Goal: Information Seeking & Learning: Learn about a topic

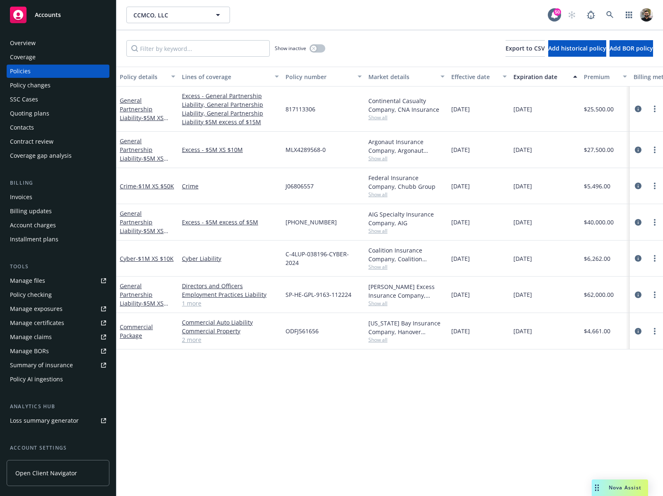
scroll to position [0, 208]
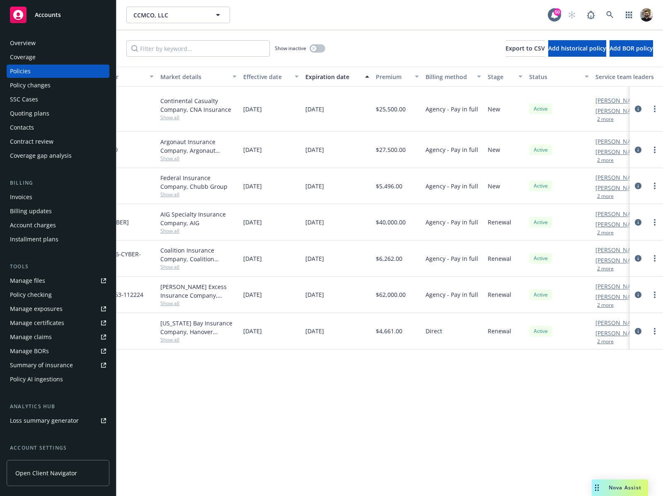
click at [65, 384] on div "Policy AI ingestions" at bounding box center [58, 379] width 96 height 13
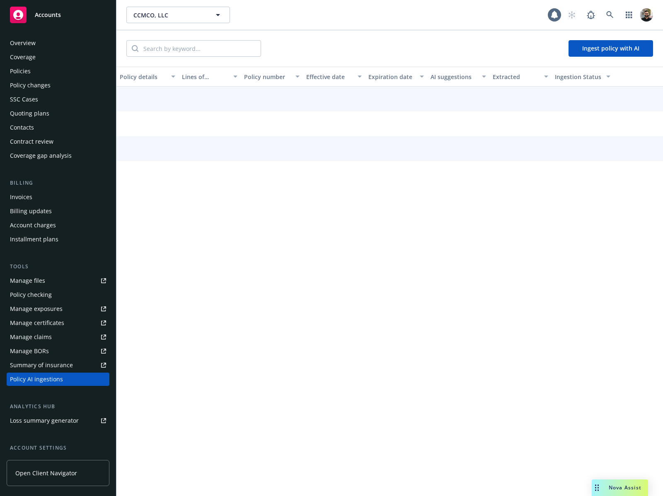
scroll to position [71, 0]
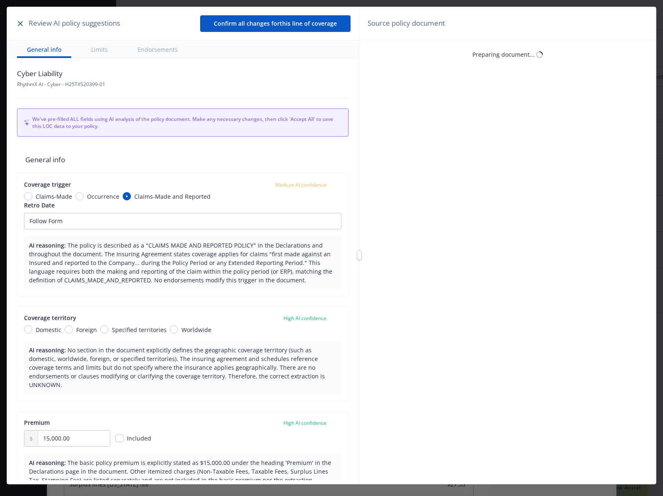
click at [24, 26] on button "button" at bounding box center [20, 24] width 10 height 10
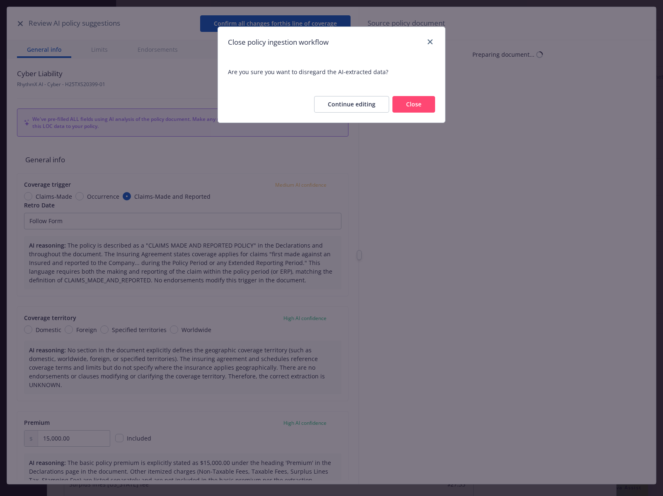
click at [415, 100] on button "Close" at bounding box center [413, 104] width 43 height 17
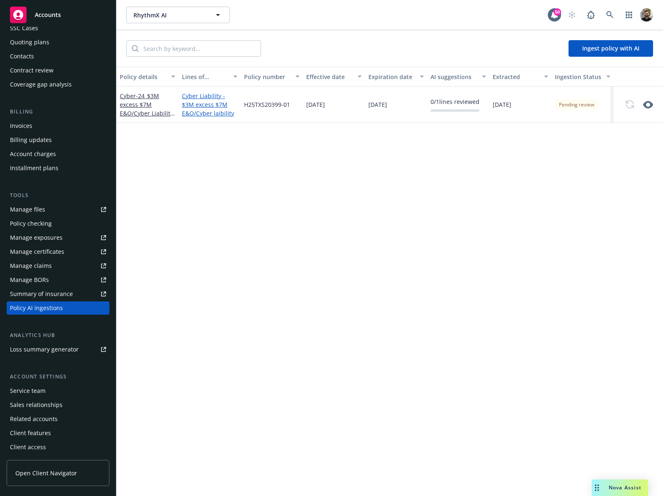
scroll to position [25, 0]
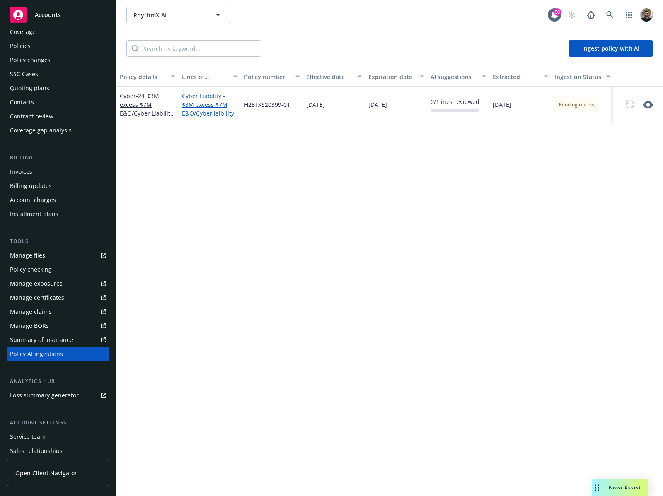
click at [29, 44] on div "Policies" at bounding box center [20, 45] width 21 height 13
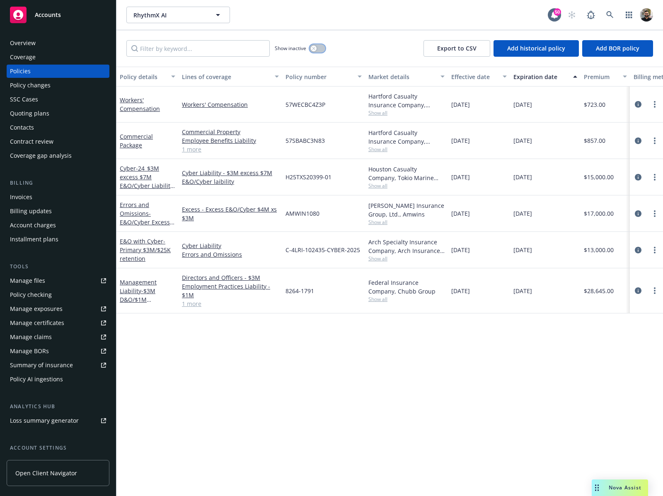
click at [315, 48] on icon "button" at bounding box center [313, 48] width 3 height 3
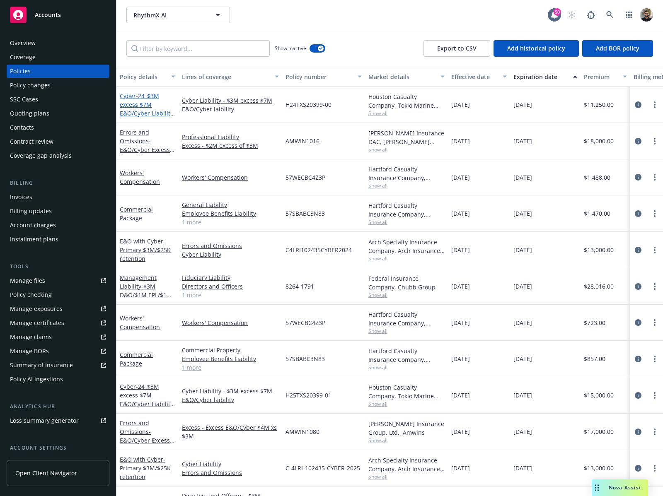
click at [149, 109] on span "- 24_$3M excess $7M E&O/Cyber Liability RhythmXAI" at bounding box center [147, 109] width 55 height 34
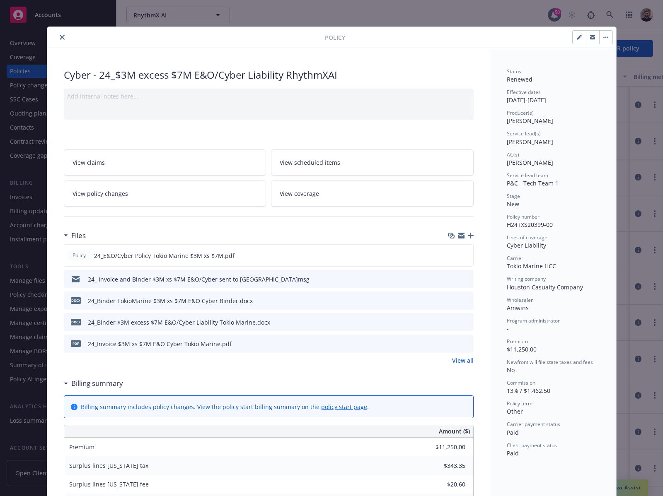
click at [60, 39] on icon "close" at bounding box center [62, 37] width 5 height 5
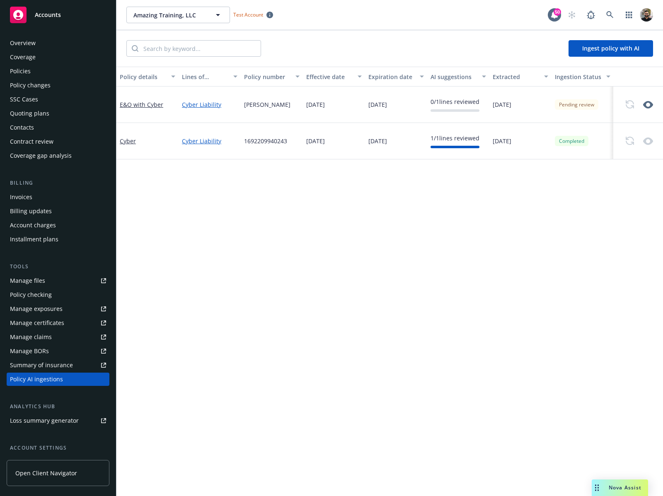
click at [51, 68] on div "Policies" at bounding box center [58, 71] width 96 height 13
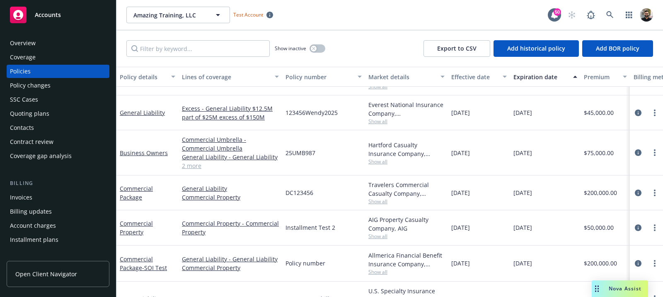
scroll to position [414, 0]
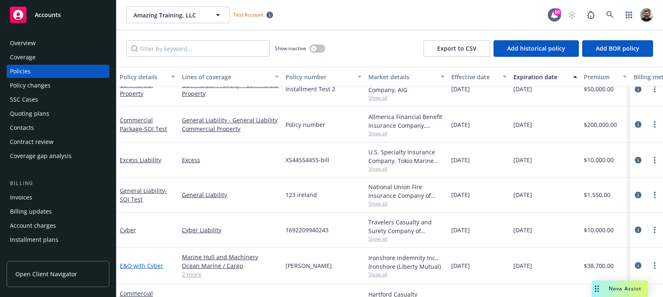
click at [142, 268] on link "E&O with Cyber" at bounding box center [142, 265] width 44 height 8
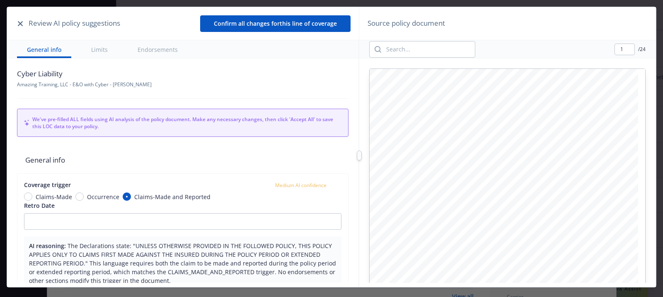
click at [23, 24] on button "button" at bounding box center [20, 24] width 10 height 10
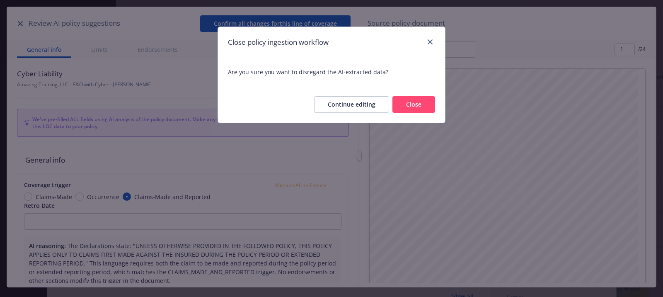
click at [399, 101] on button "Close" at bounding box center [413, 104] width 43 height 17
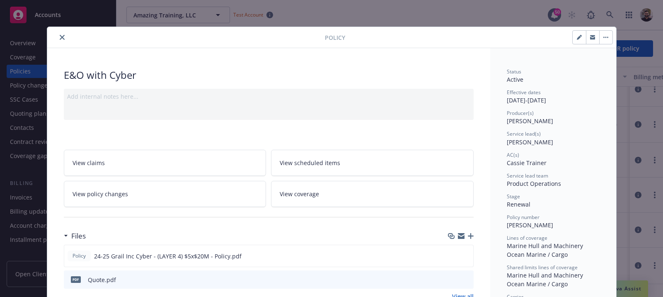
click at [99, 77] on div "E&O with Cyber" at bounding box center [269, 75] width 410 height 14
copy div "E&O with Cyber"
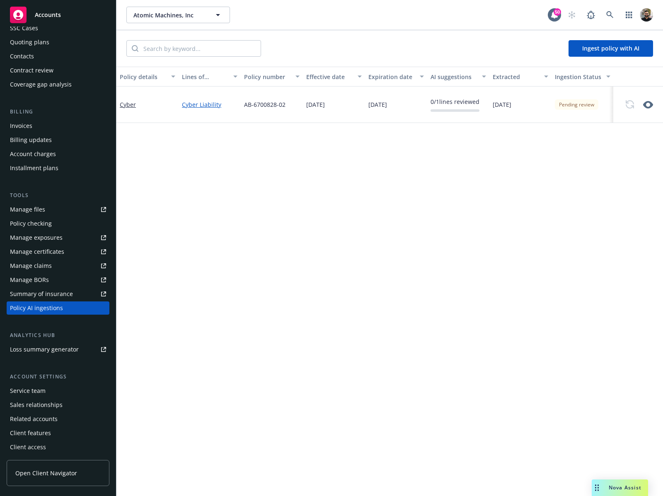
scroll to position [12, 0]
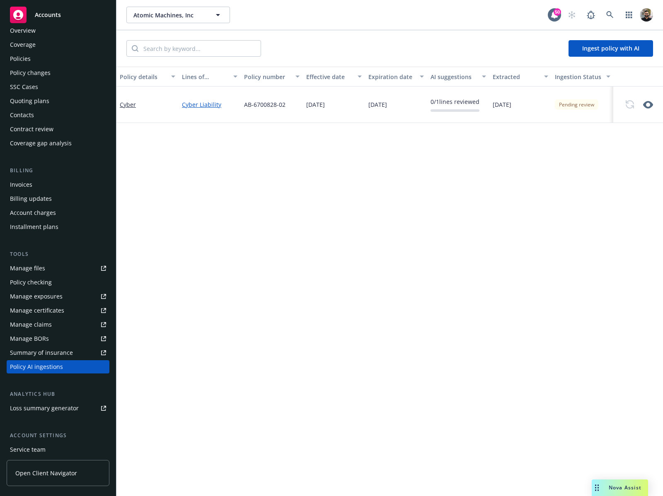
click at [49, 60] on div "Policies" at bounding box center [58, 58] width 96 height 13
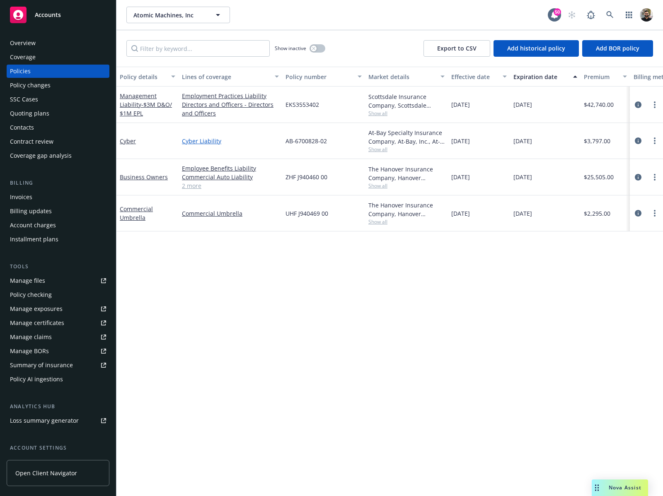
click at [213, 138] on link "Cyber Liability" at bounding box center [230, 141] width 97 height 9
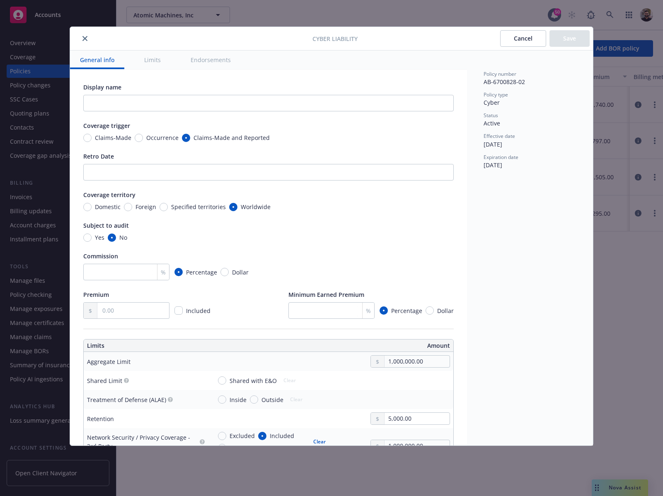
scroll to position [39, 0]
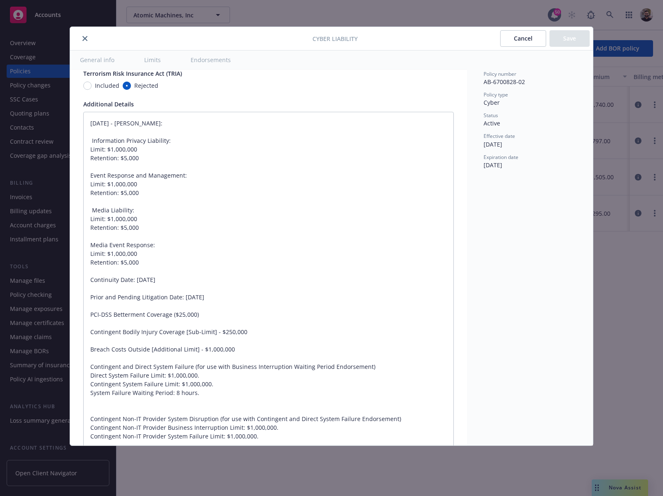
type textarea "x"
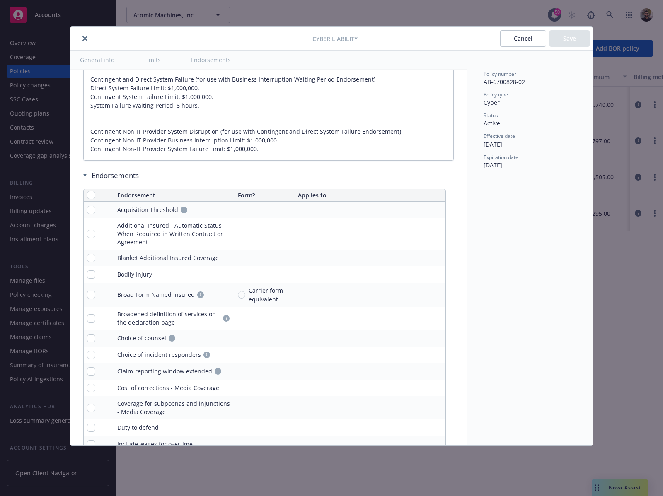
scroll to position [2033, 0]
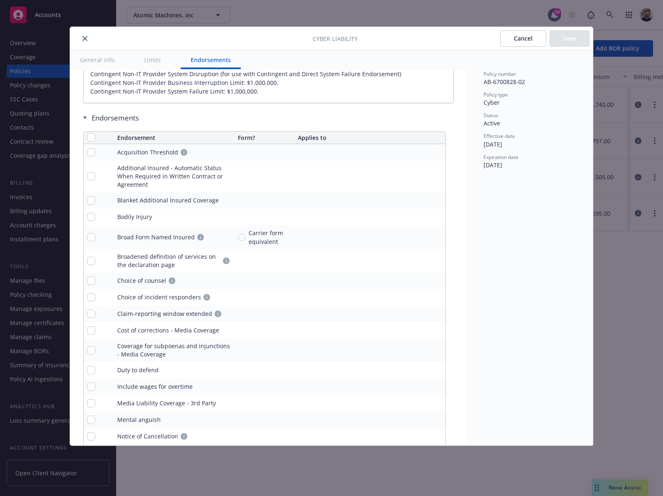
click at [513, 42] on button "Cancel" at bounding box center [523, 38] width 46 height 17
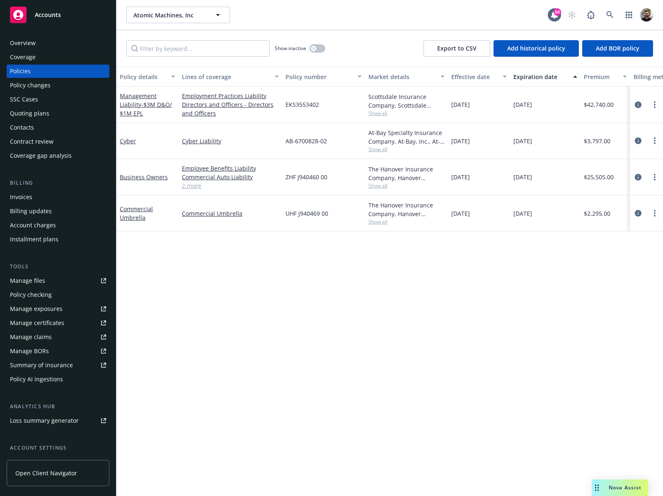
click at [60, 378] on div "Policy AI ingestions" at bounding box center [36, 379] width 53 height 13
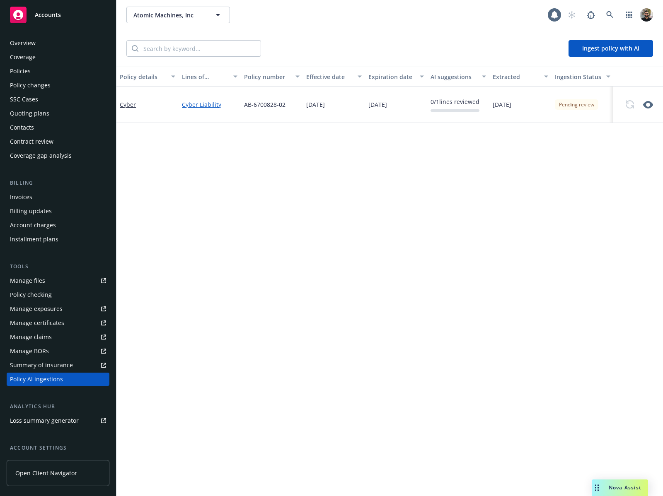
scroll to position [71, 0]
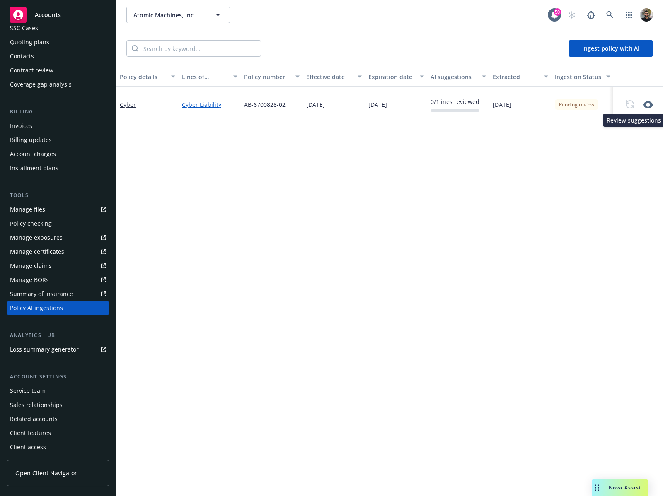
click at [647, 106] on icon "button" at bounding box center [648, 104] width 10 height 7
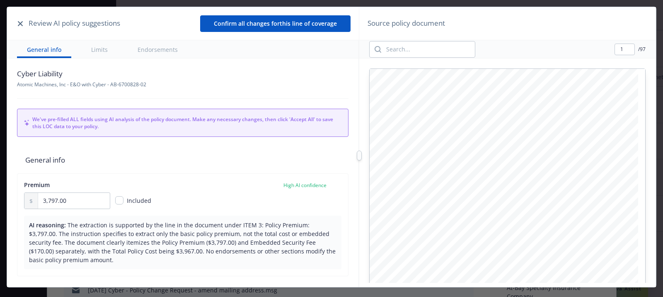
click at [19, 26] on button "button" at bounding box center [20, 24] width 10 height 10
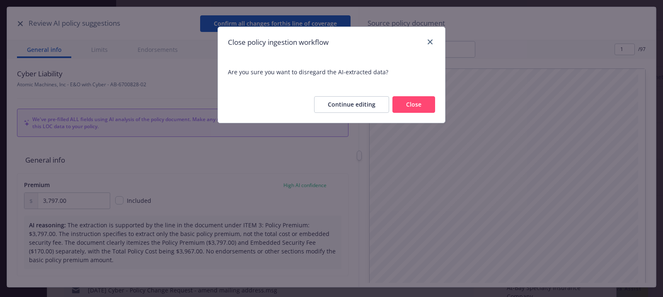
click at [410, 113] on div "Continue editing Close" at bounding box center [331, 104] width 227 height 36
click at [409, 107] on button "Close" at bounding box center [413, 104] width 43 height 17
